Goal: Task Accomplishment & Management: Manage account settings

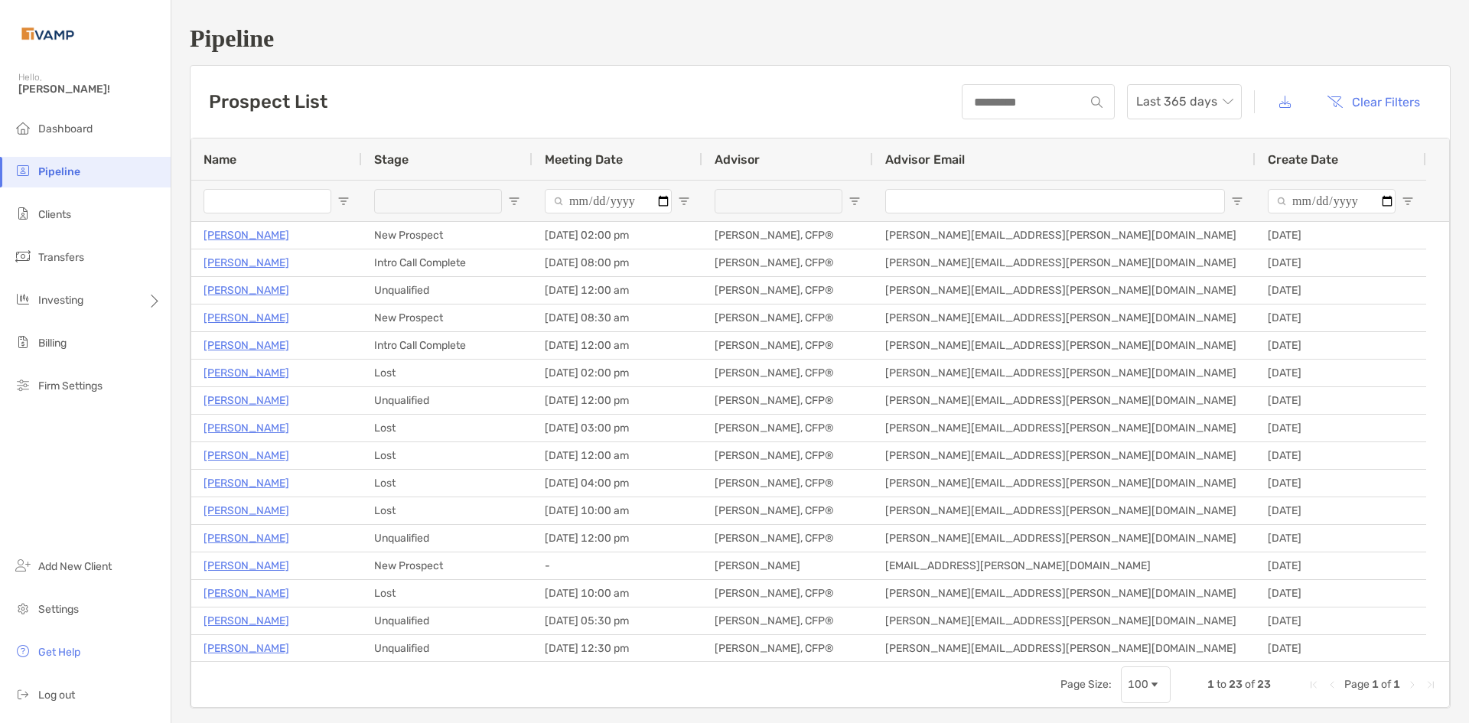
scroll to position [77, 0]
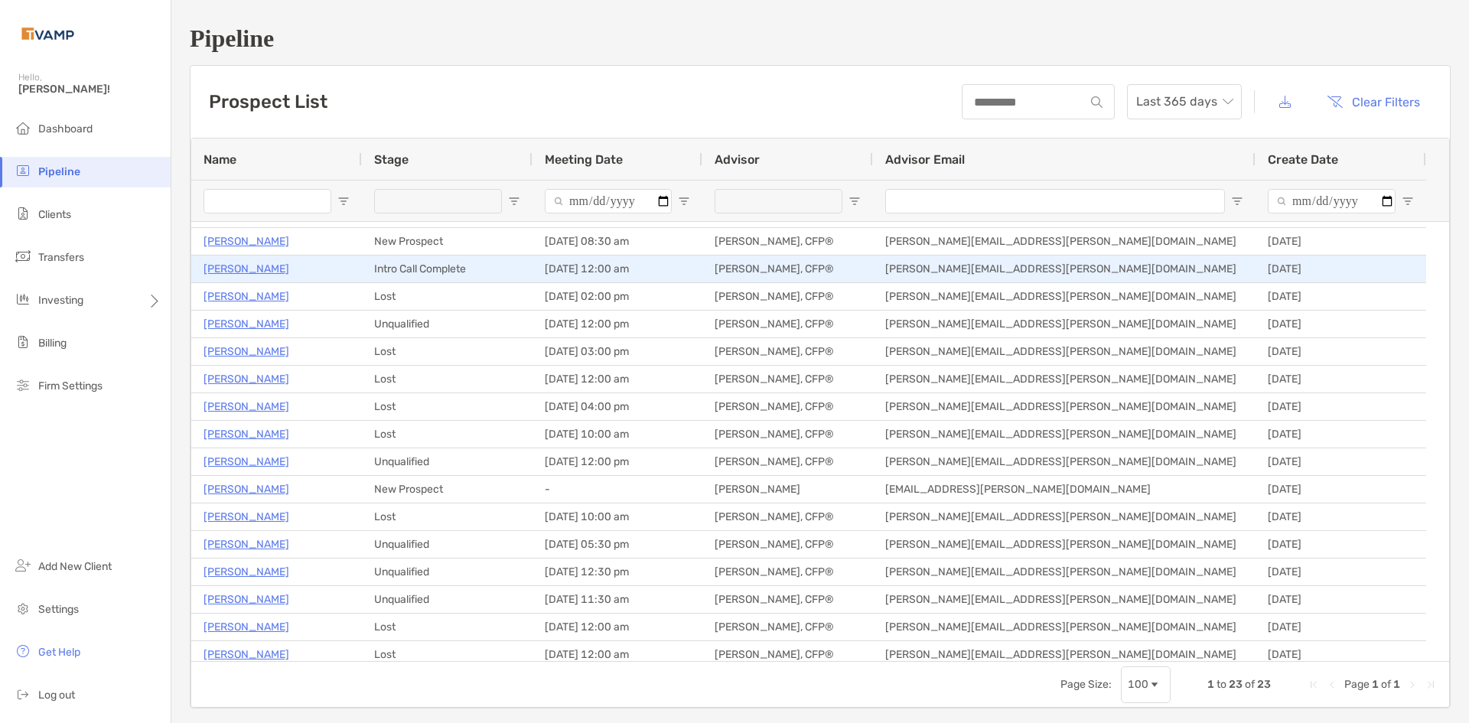
click at [235, 274] on p "Michael LaSalle" at bounding box center [247, 268] width 86 height 19
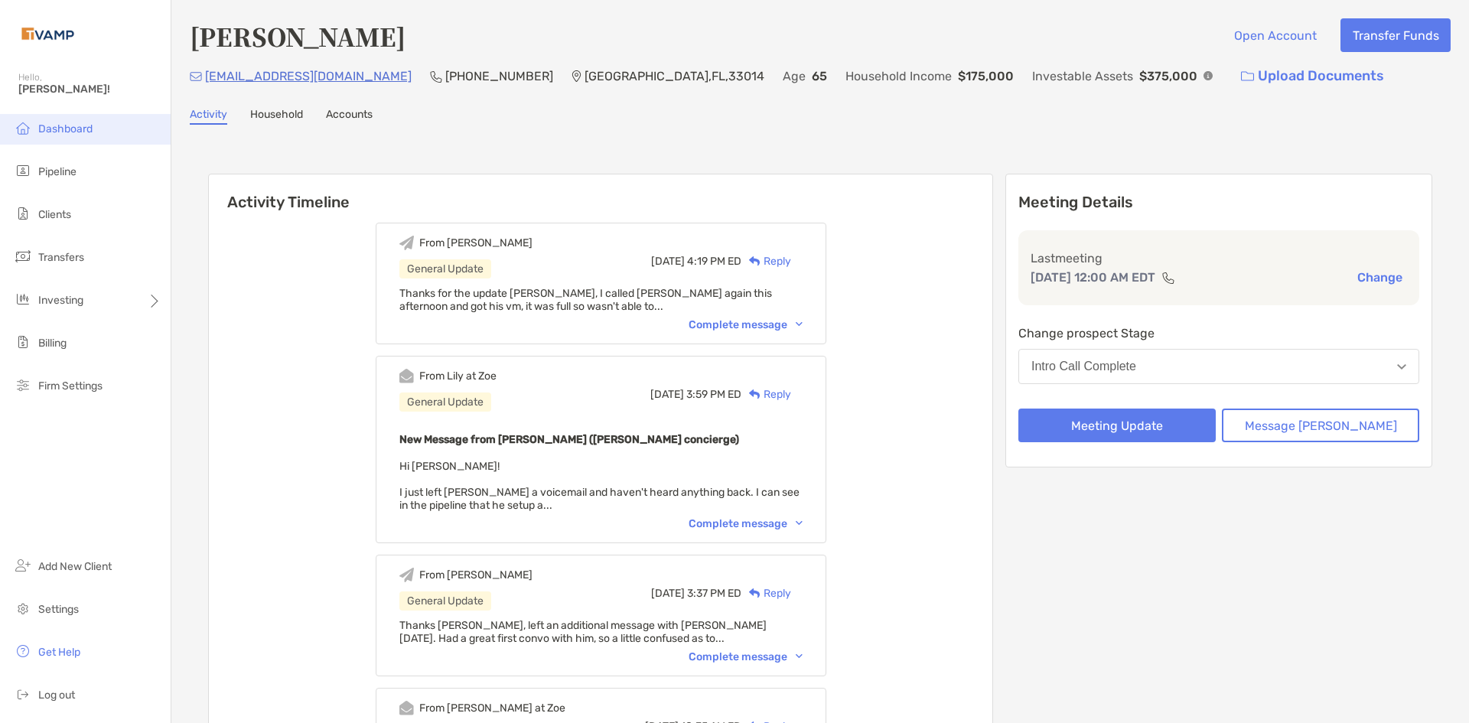
click at [46, 129] on span "Dashboard" at bounding box center [65, 128] width 54 height 13
click at [67, 169] on span "Pipeline" at bounding box center [57, 171] width 38 height 13
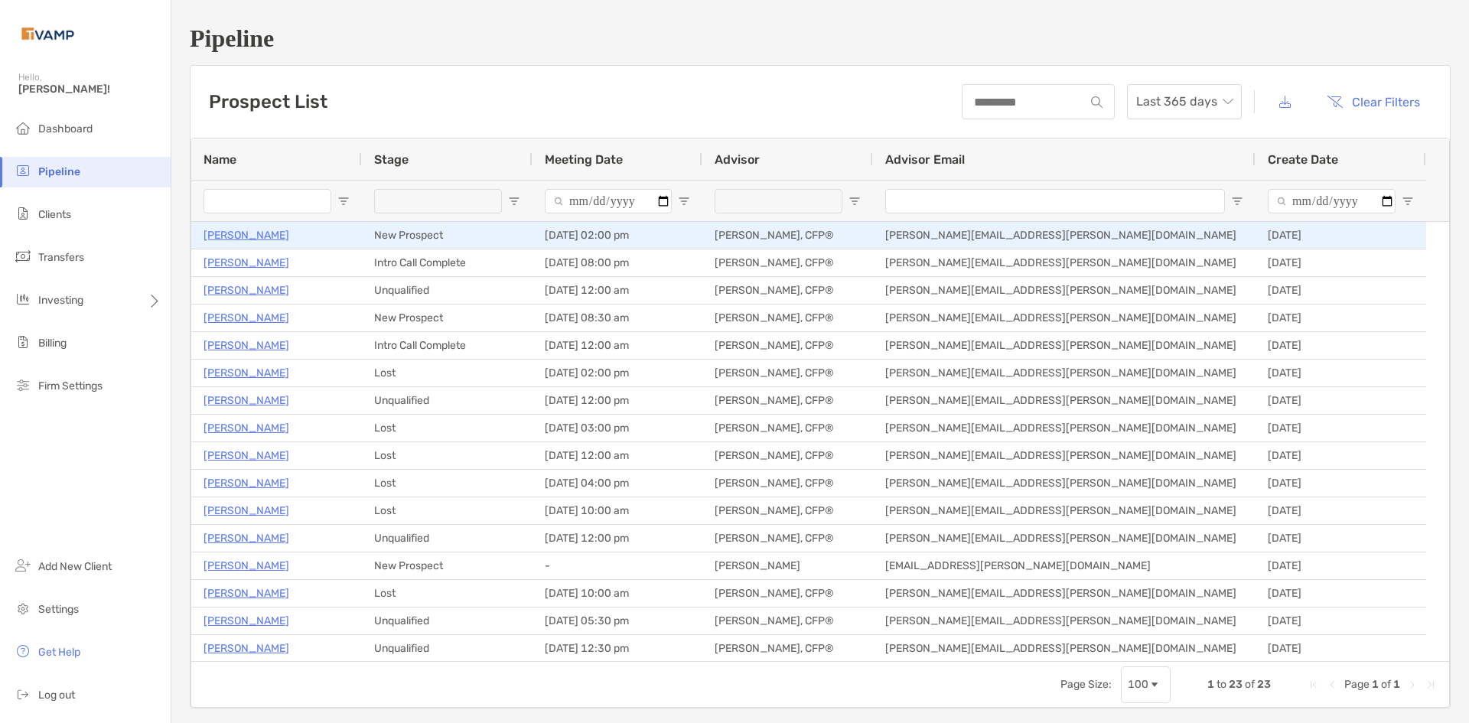
click at [289, 240] on p "[PERSON_NAME]" at bounding box center [247, 235] width 86 height 19
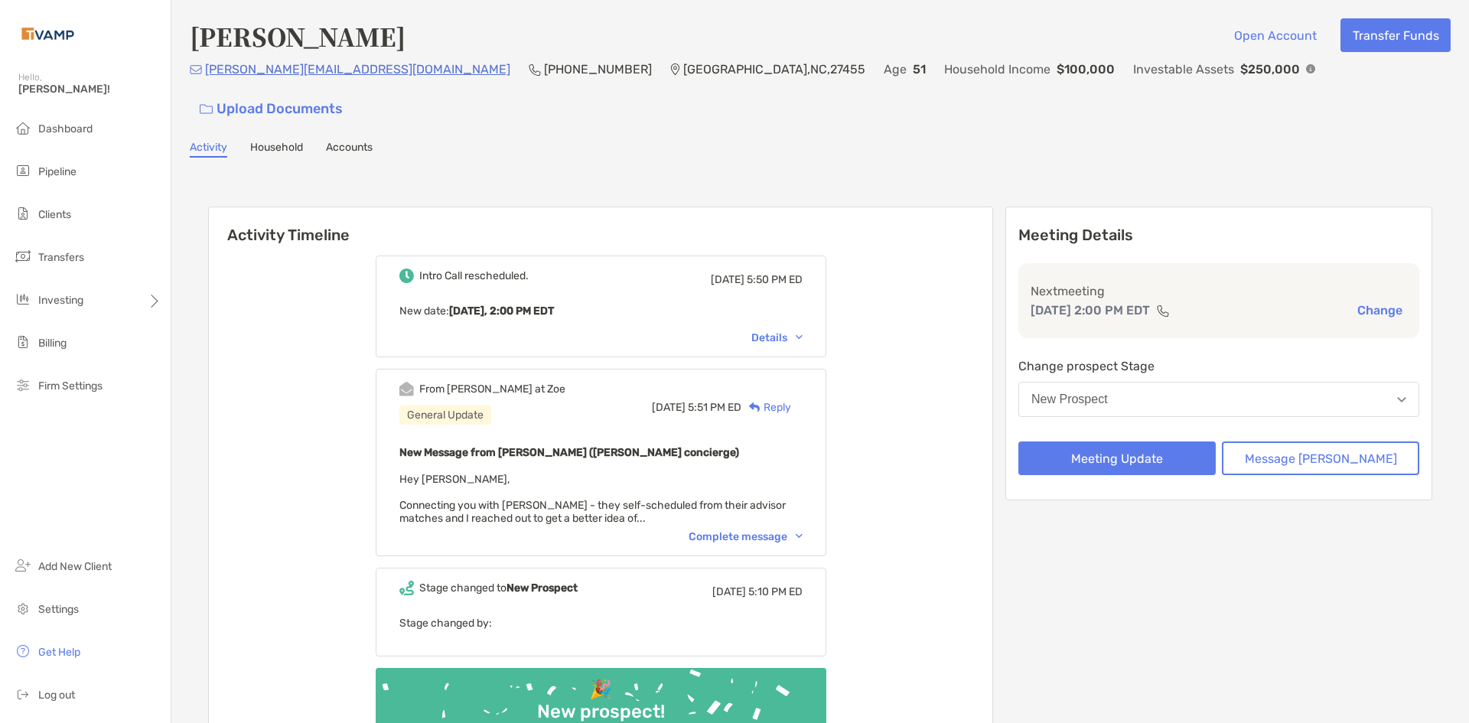
click at [801, 530] on div "Complete message" at bounding box center [746, 536] width 114 height 13
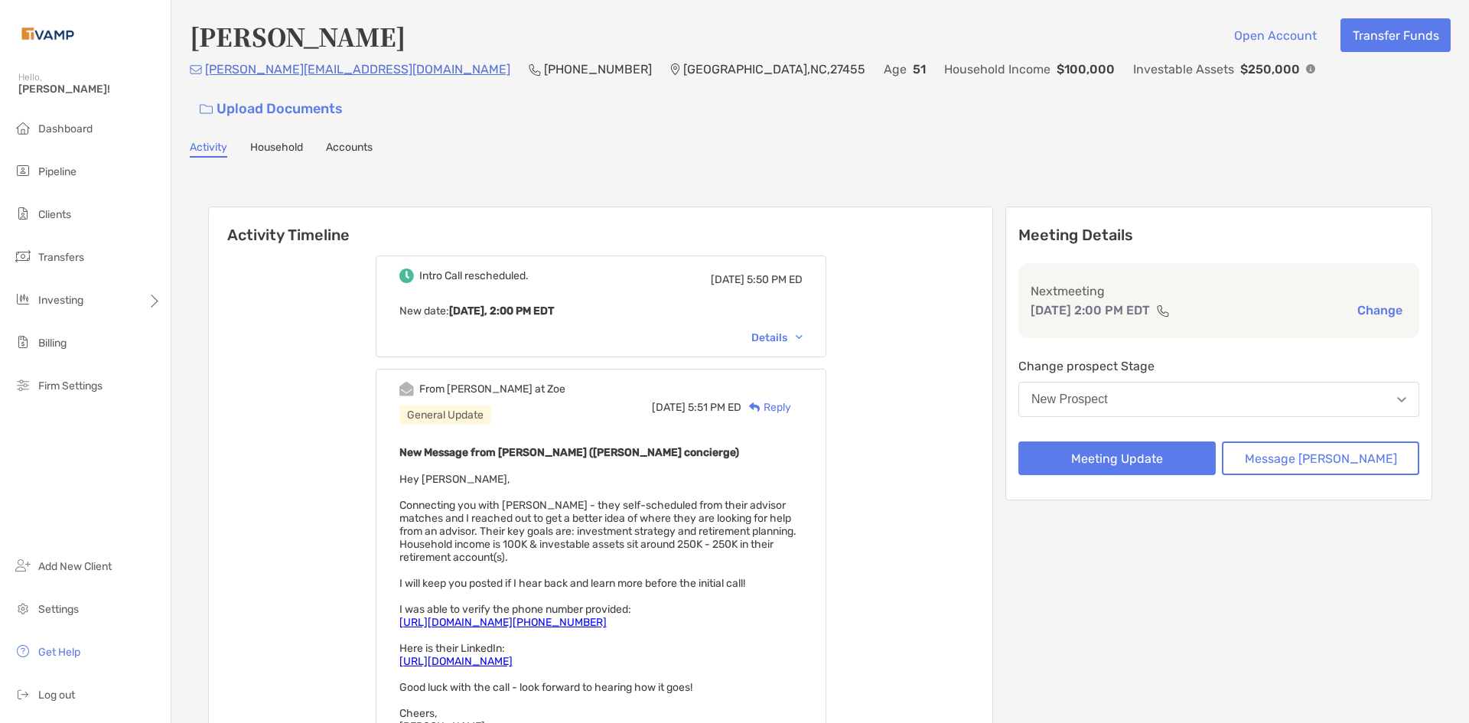
scroll to position [77, 0]
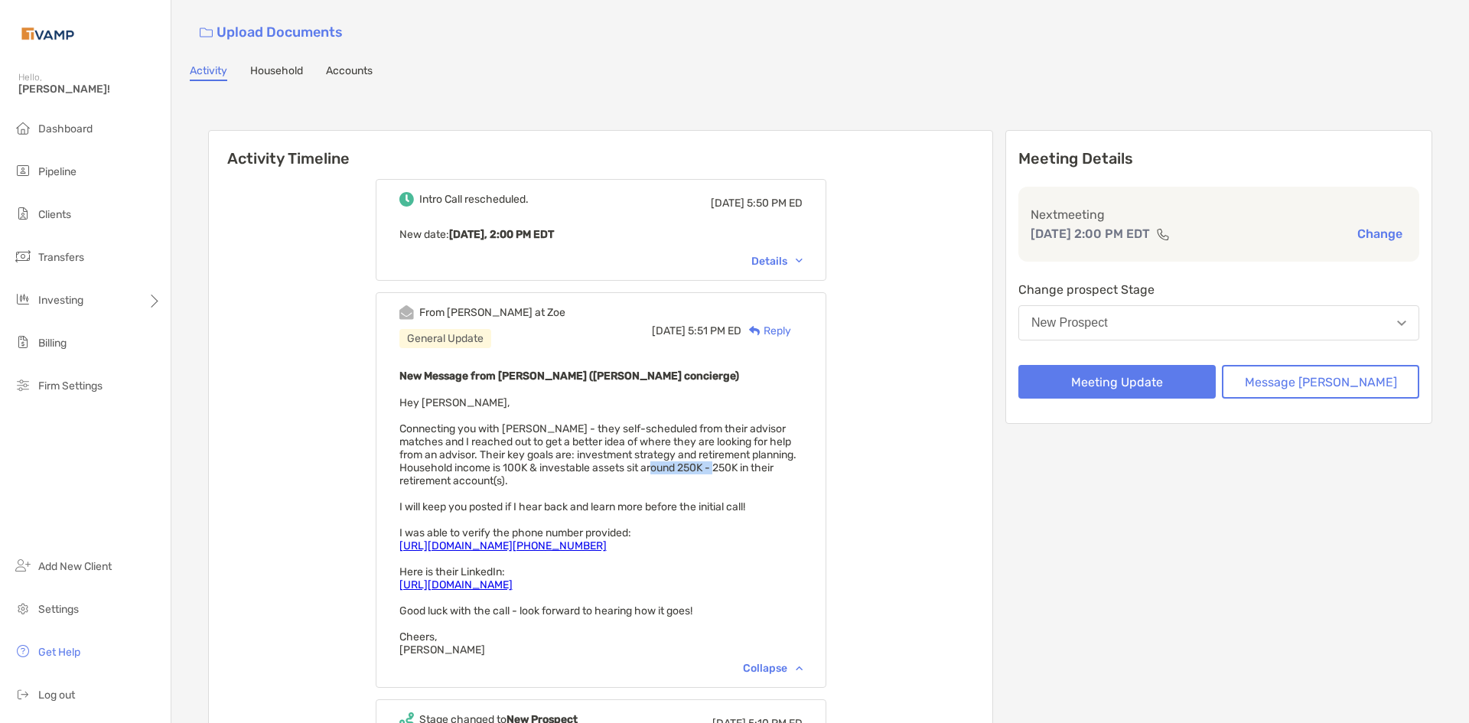
drag, startPoint x: 706, startPoint y: 433, endPoint x: 770, endPoint y: 433, distance: 63.5
click at [770, 433] on span "Hey Josh, Connecting you with Jennifer - they self-scheduled from their advisor…" at bounding box center [597, 526] width 397 height 260
click at [771, 433] on span "Hey Josh, Connecting you with Jennifer - they self-scheduled from their advisor…" at bounding box center [597, 526] width 397 height 260
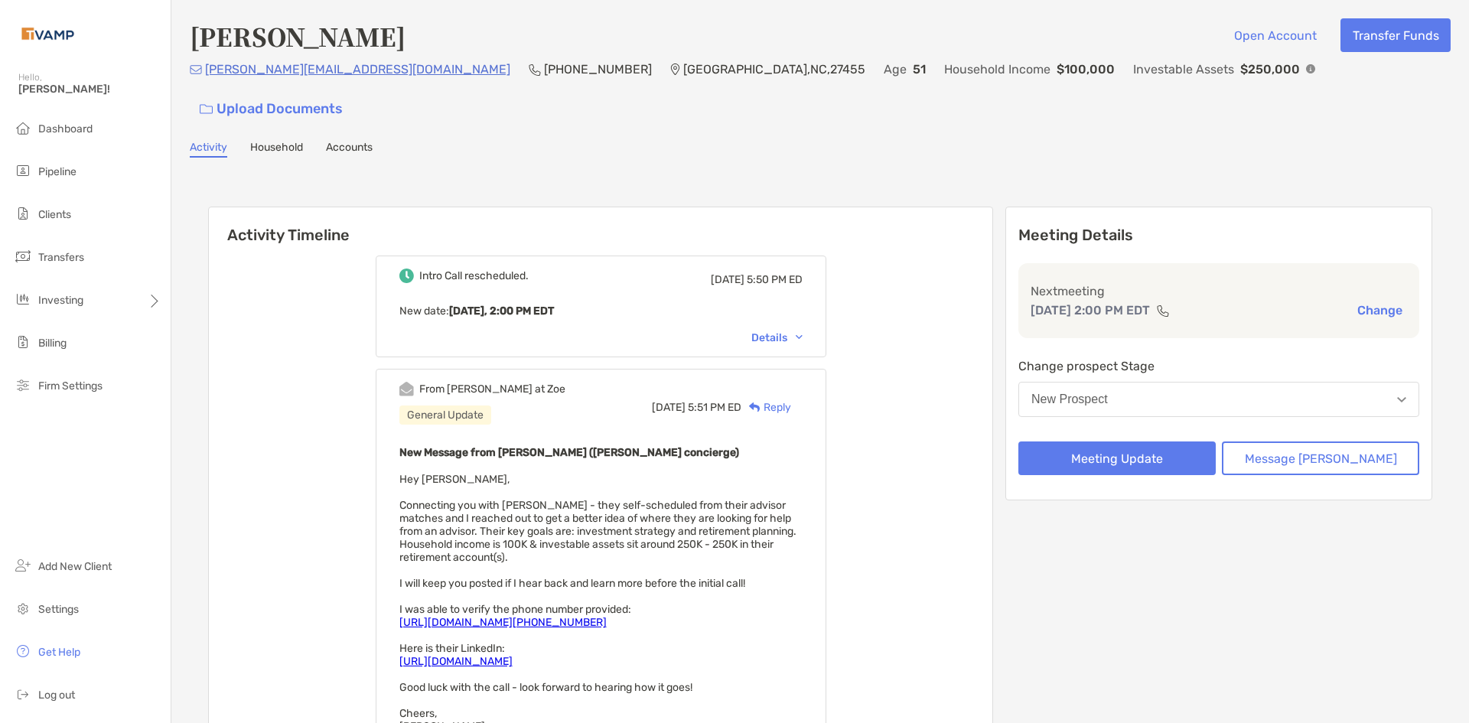
click at [1222, 382] on button "New Prospect" at bounding box center [1219, 399] width 401 height 35
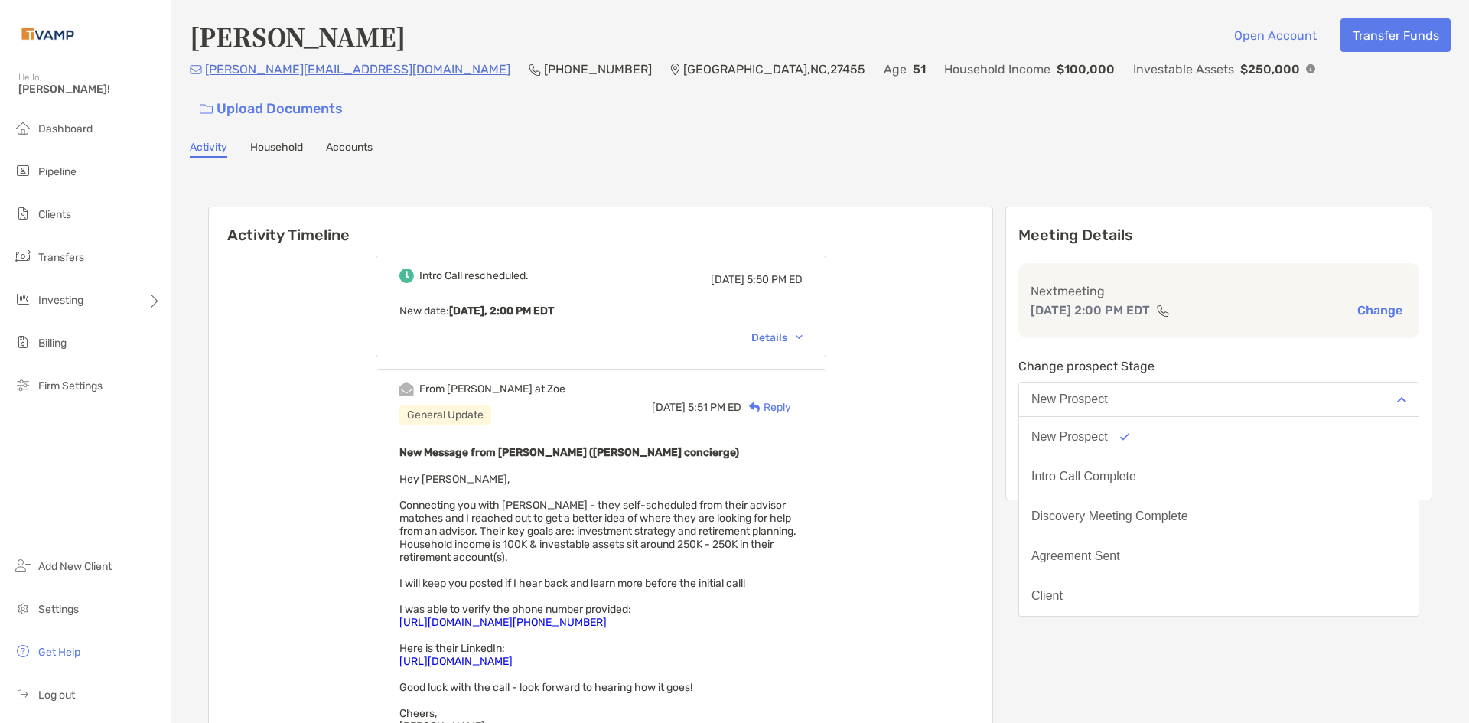
click at [1197, 615] on div "Meeting Details Next meeting Sep 10, 2:00 PM EDT Change Change prospect Stage N…" at bounding box center [1218, 595] width 427 height 777
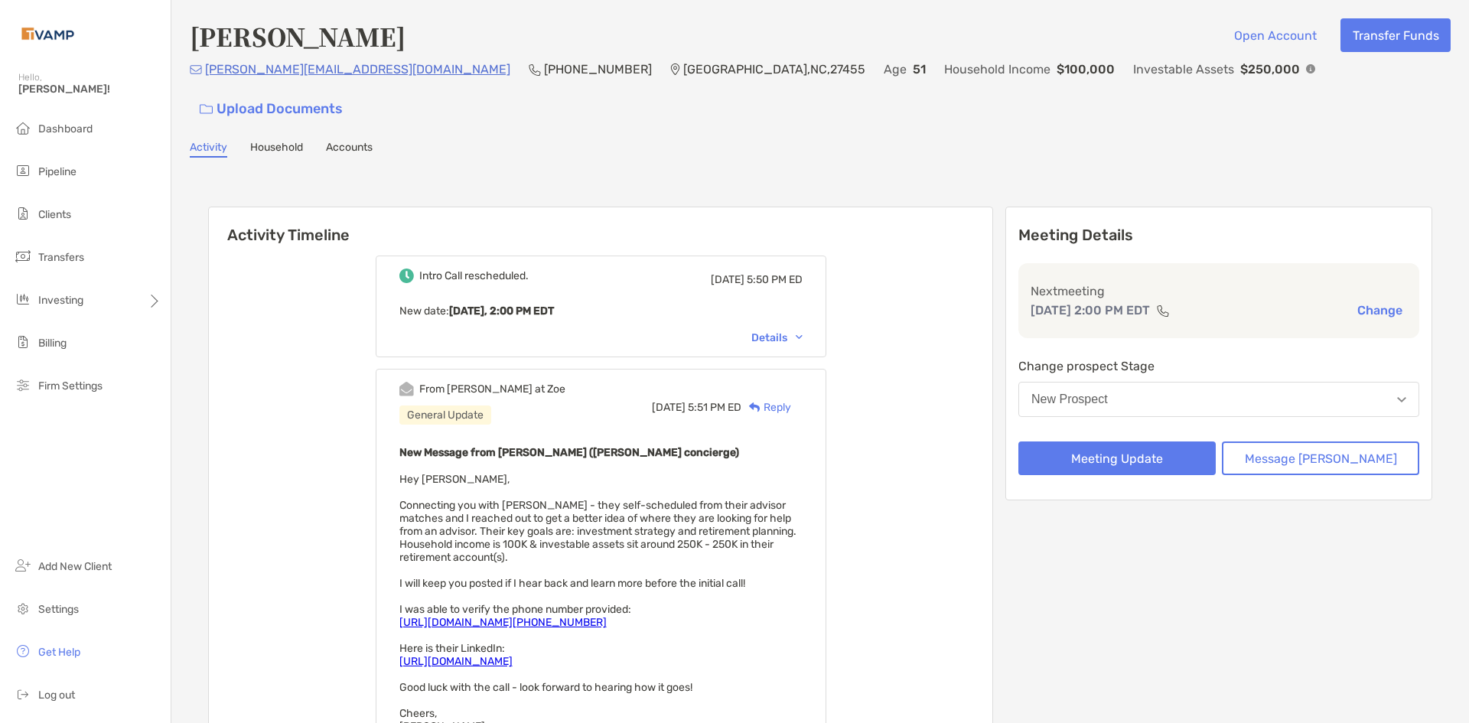
click at [1238, 383] on button "New Prospect" at bounding box center [1219, 399] width 401 height 35
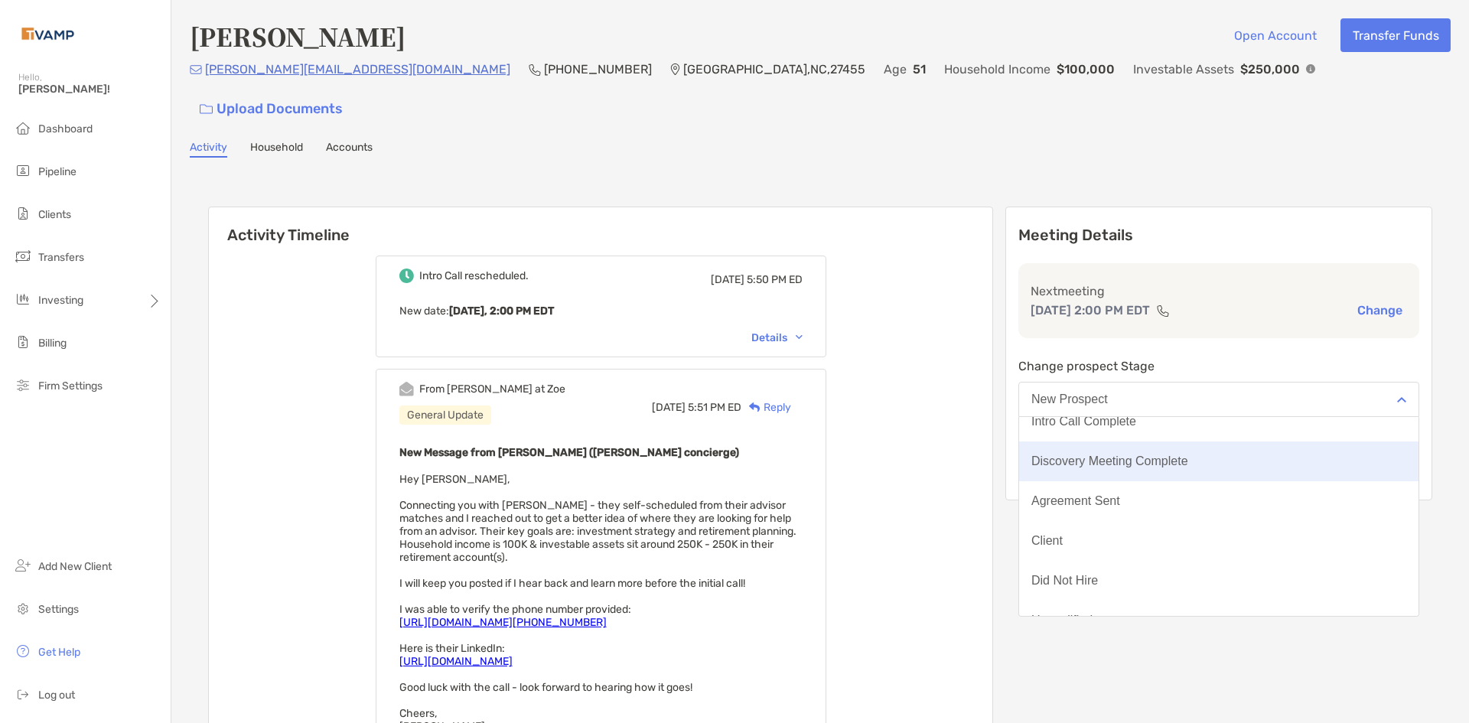
scroll to position [119, 0]
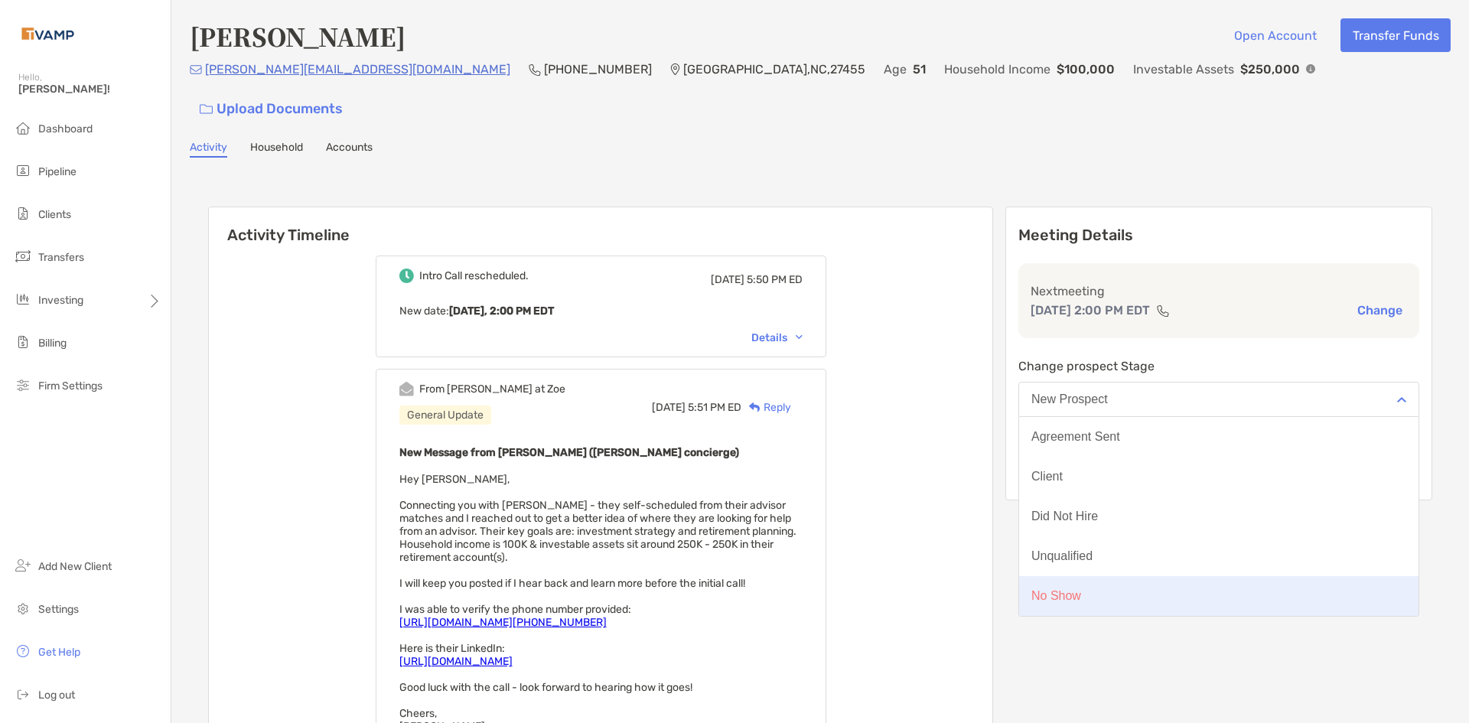
click at [1150, 576] on button "No Show" at bounding box center [1218, 596] width 399 height 40
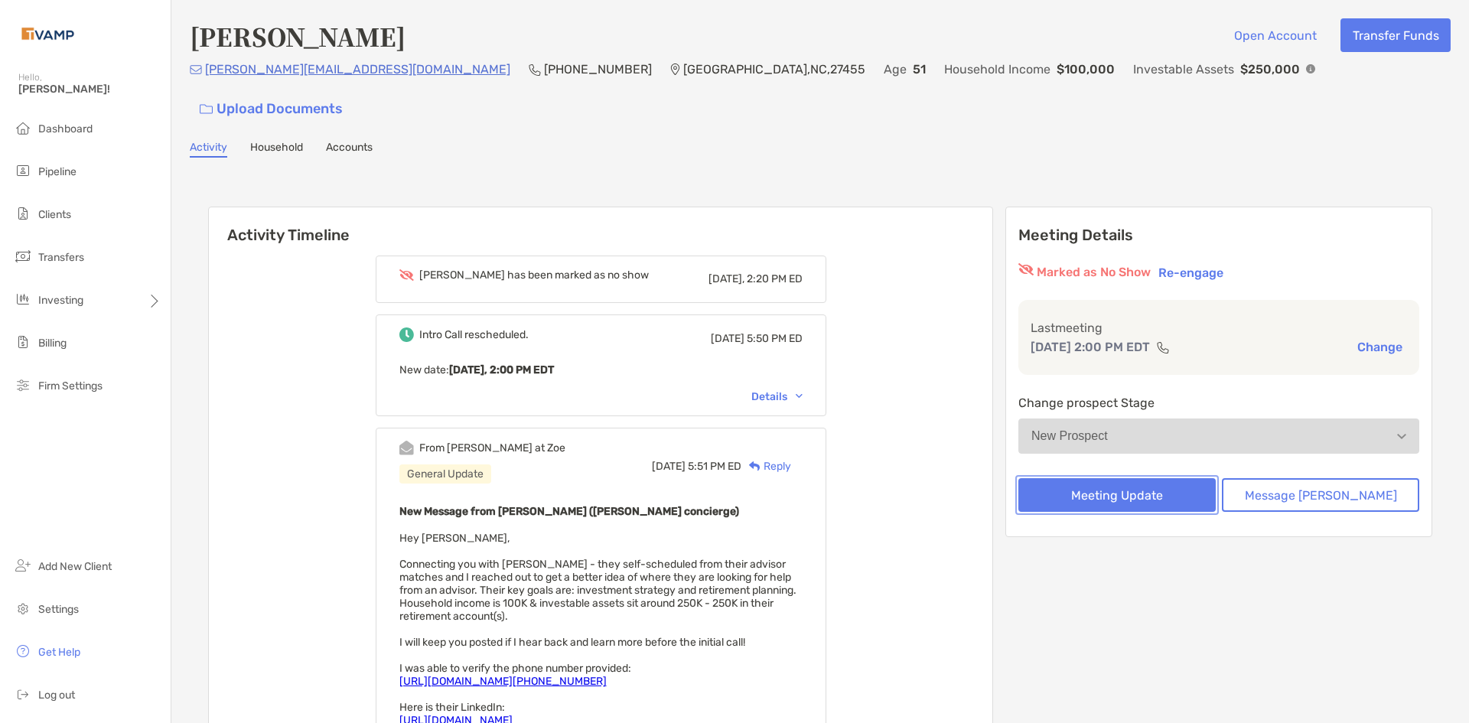
click at [1139, 478] on button "Meeting Update" at bounding box center [1117, 495] width 197 height 34
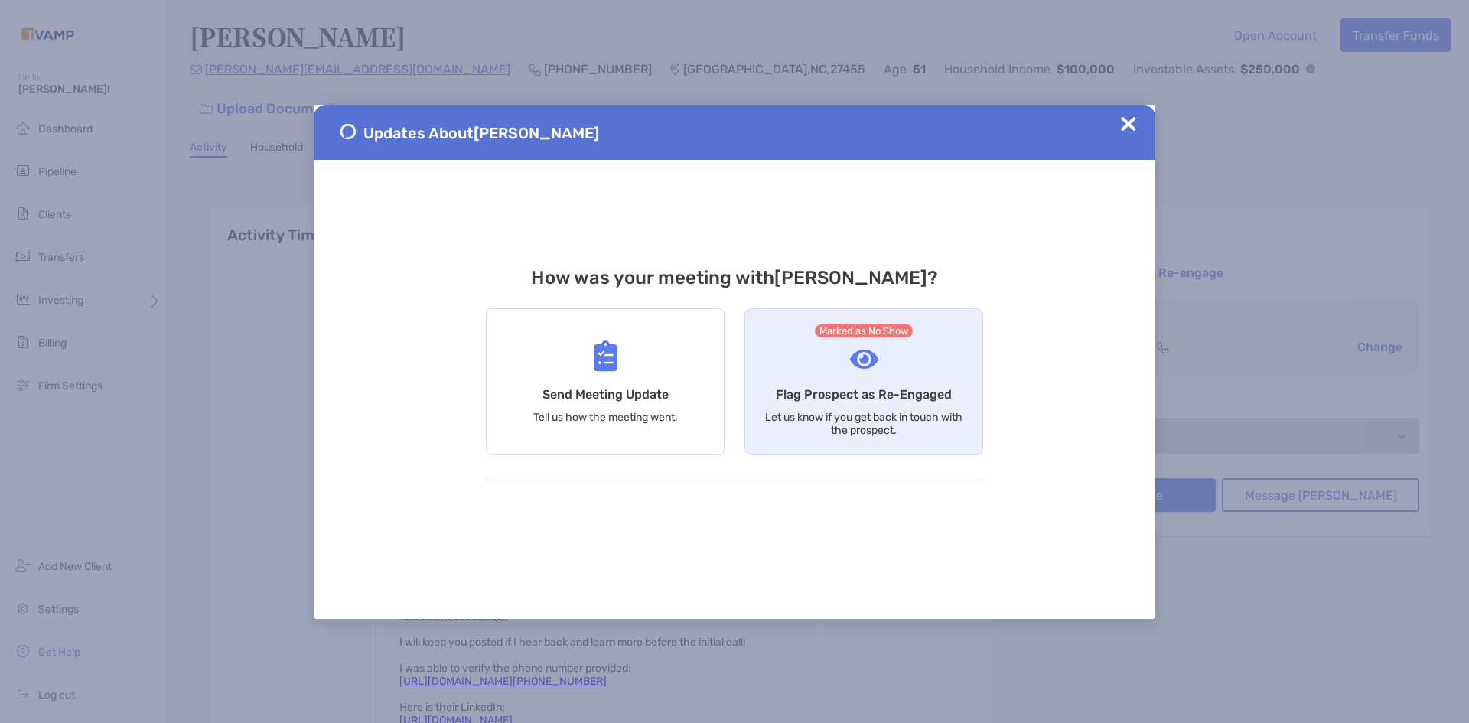
click at [874, 403] on div "Marked as No Show Flag Prospect as Re-Engaged Let us know if you get back in to…" at bounding box center [864, 381] width 239 height 147
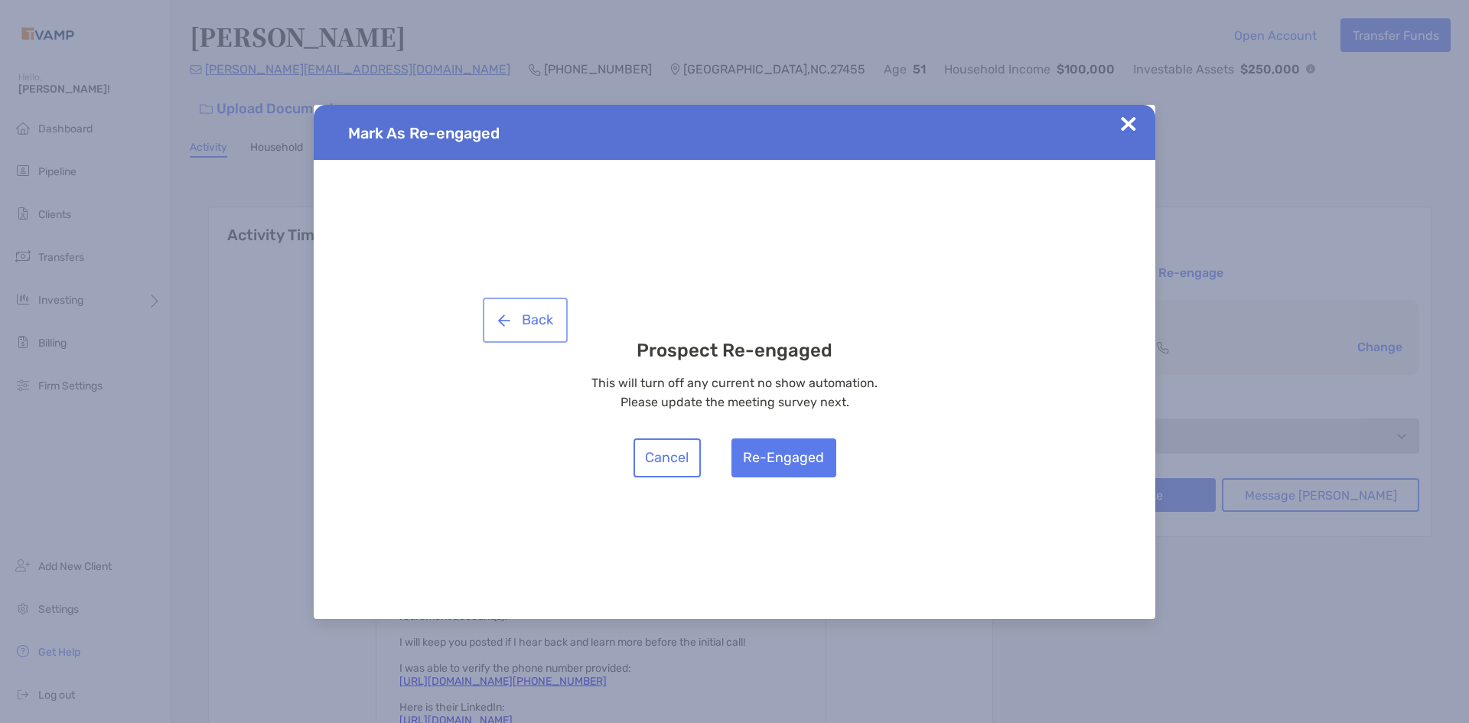
drag, startPoint x: 488, startPoint y: 307, endPoint x: 500, endPoint y: 315, distance: 14.4
click at [500, 315] on button "Back" at bounding box center [525, 320] width 79 height 39
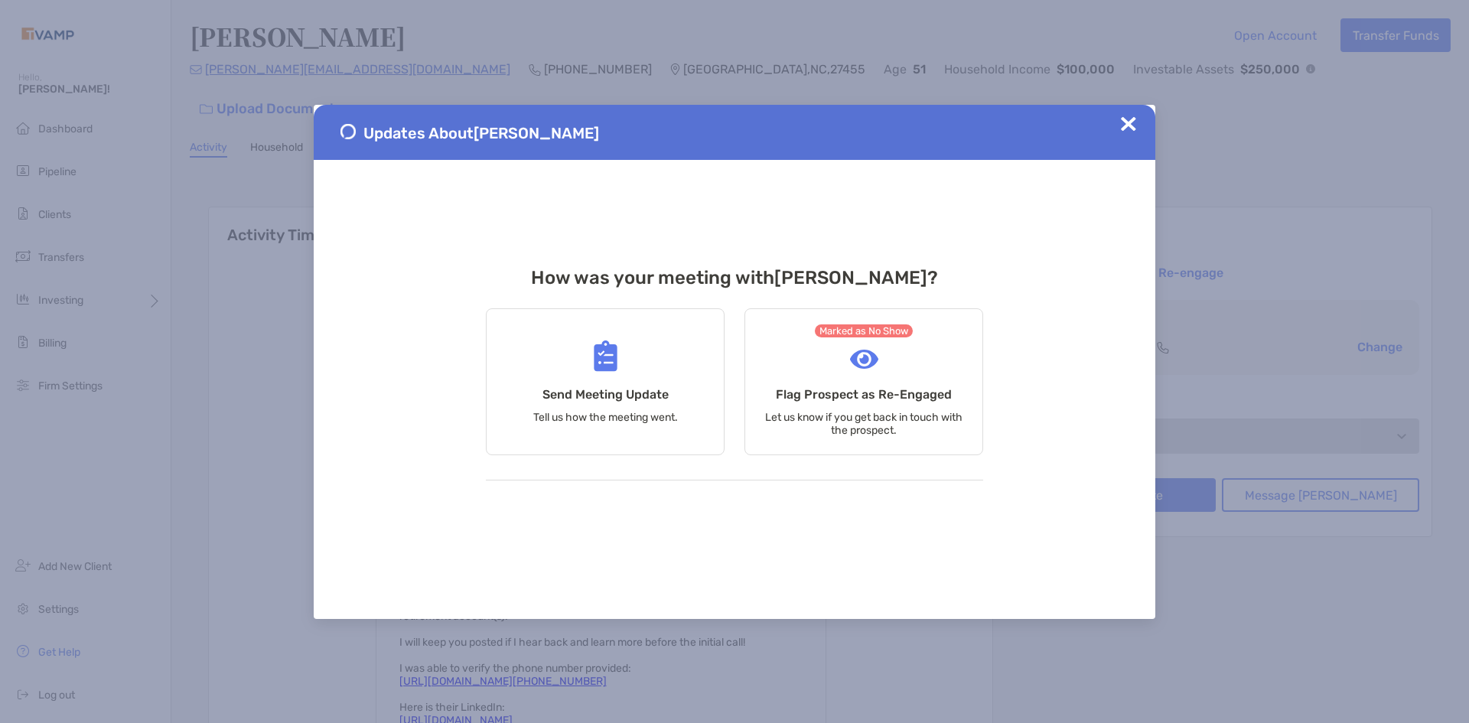
click at [1123, 129] on img at bounding box center [1128, 123] width 15 height 15
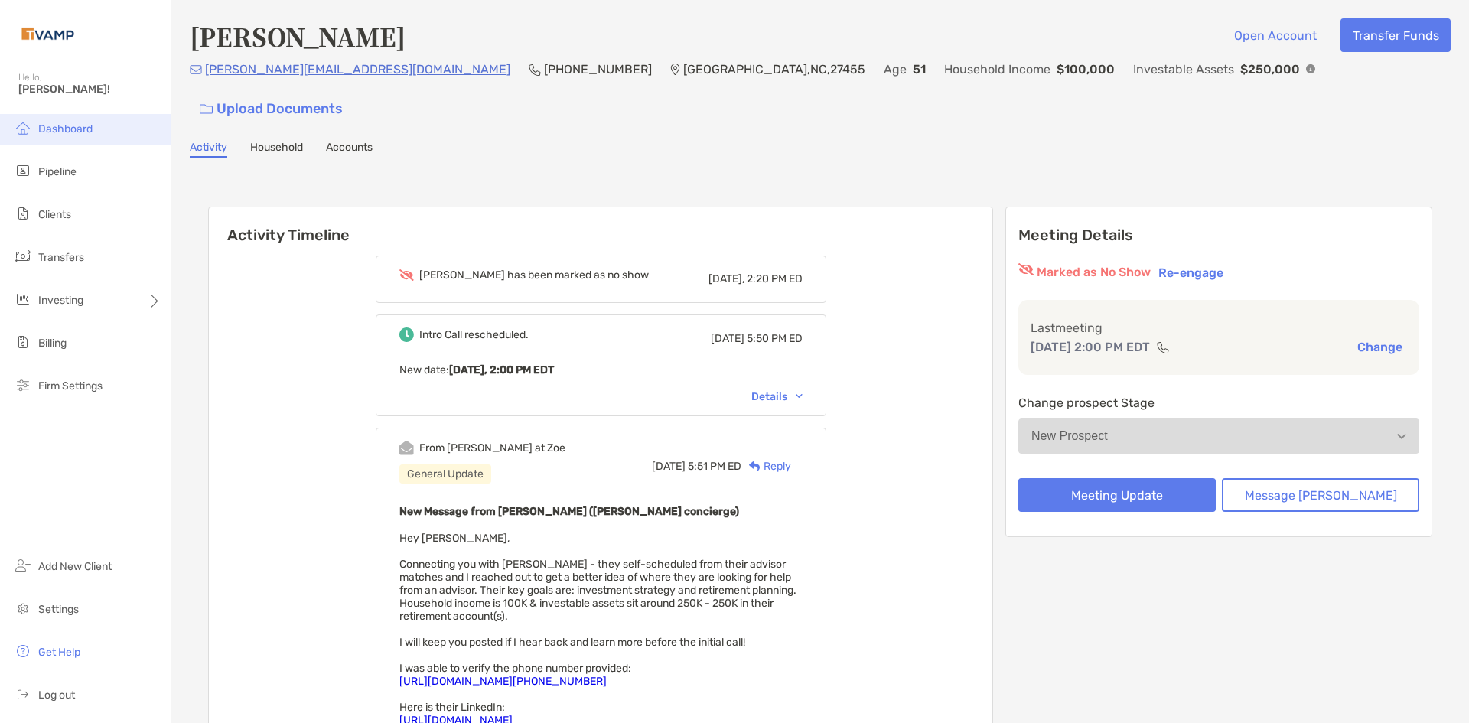
click at [83, 128] on span "Dashboard" at bounding box center [65, 128] width 54 height 13
click at [60, 175] on span "Pipeline" at bounding box center [57, 171] width 38 height 13
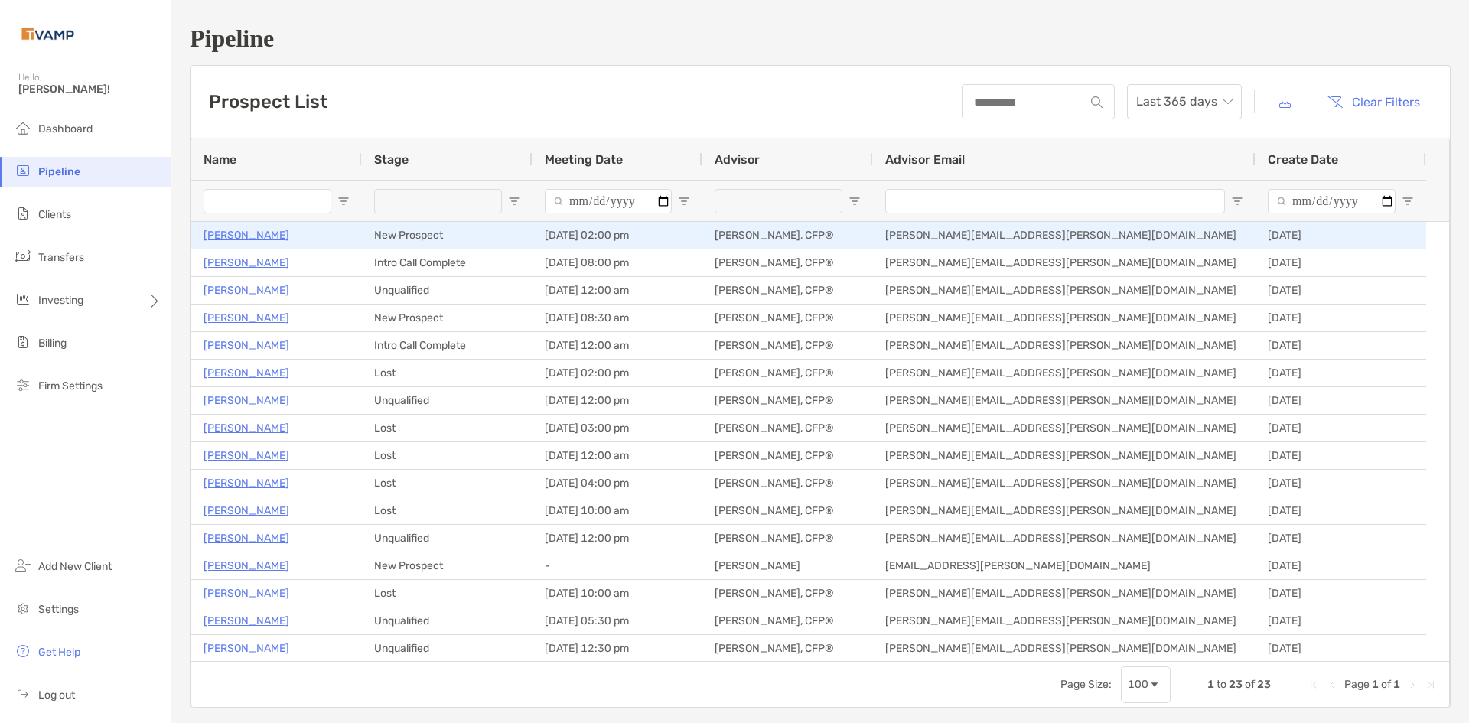
click at [315, 230] on div "[PERSON_NAME]" at bounding box center [277, 235] width 146 height 25
click at [279, 236] on p "[PERSON_NAME]" at bounding box center [247, 235] width 86 height 19
